Goal: Task Accomplishment & Management: Complete application form

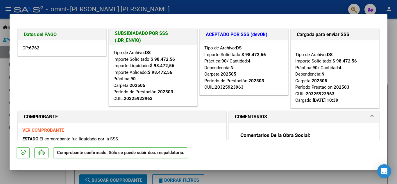
click at [394, 37] on div at bounding box center [198, 92] width 397 height 184
type input "$ 0,00"
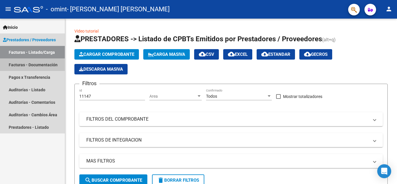
click at [34, 62] on link "Facturas - Documentación" at bounding box center [32, 64] width 65 height 13
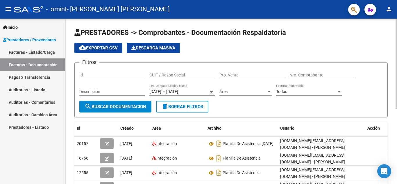
click at [394, 124] on div "PRESTADORES -> Comprobantes - Documentación Respaldatoria cloud_download Export…" at bounding box center [231, 168] width 332 height 299
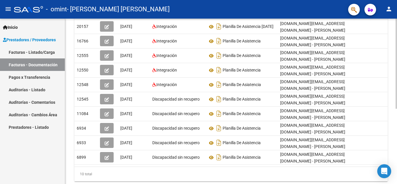
scroll to position [138, 0]
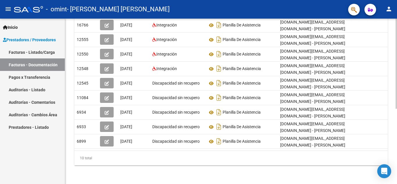
click at [397, 146] on div at bounding box center [396, 139] width 1 height 90
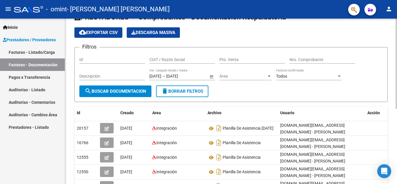
scroll to position [0, 0]
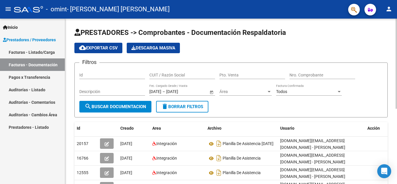
click at [397, 74] on div at bounding box center [396, 64] width 1 height 90
